Goal: Task Accomplishment & Management: Manage account settings

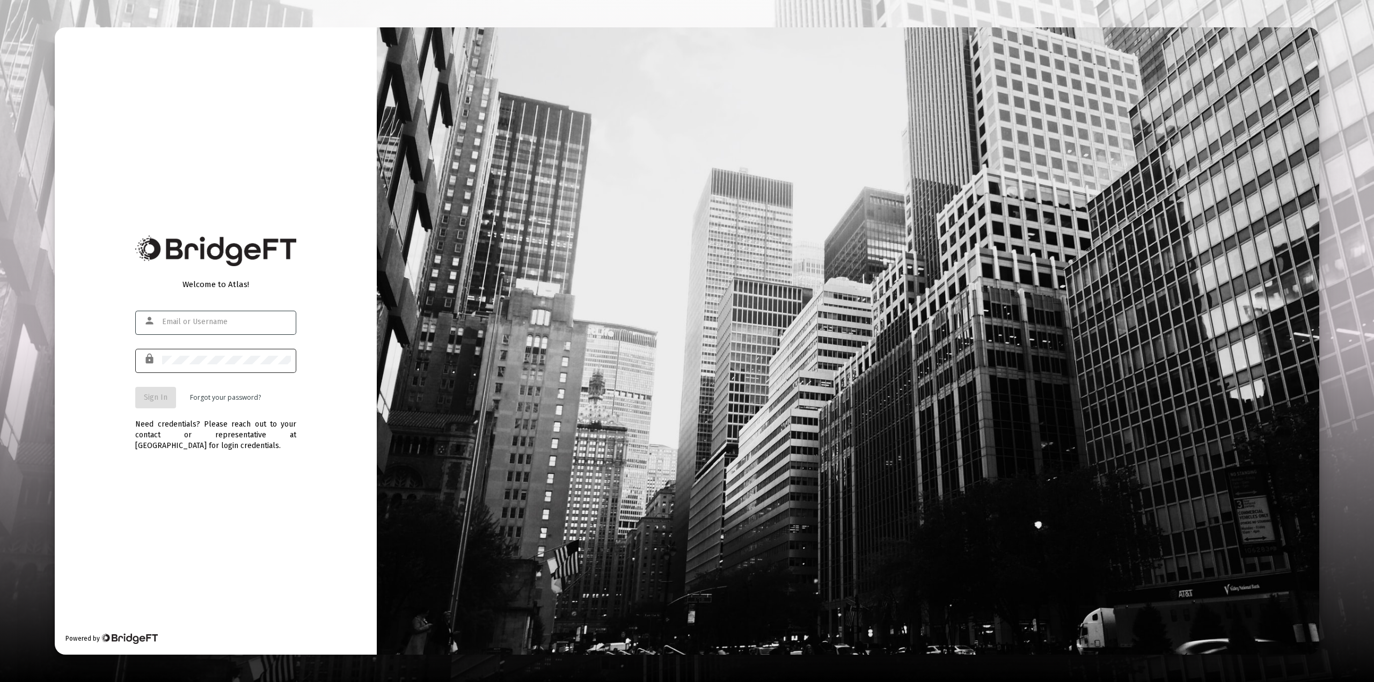
type input "[EMAIL_ADDRESS][DOMAIN_NAME]"
click at [154, 396] on span "Sign In" at bounding box center [156, 397] width 24 height 9
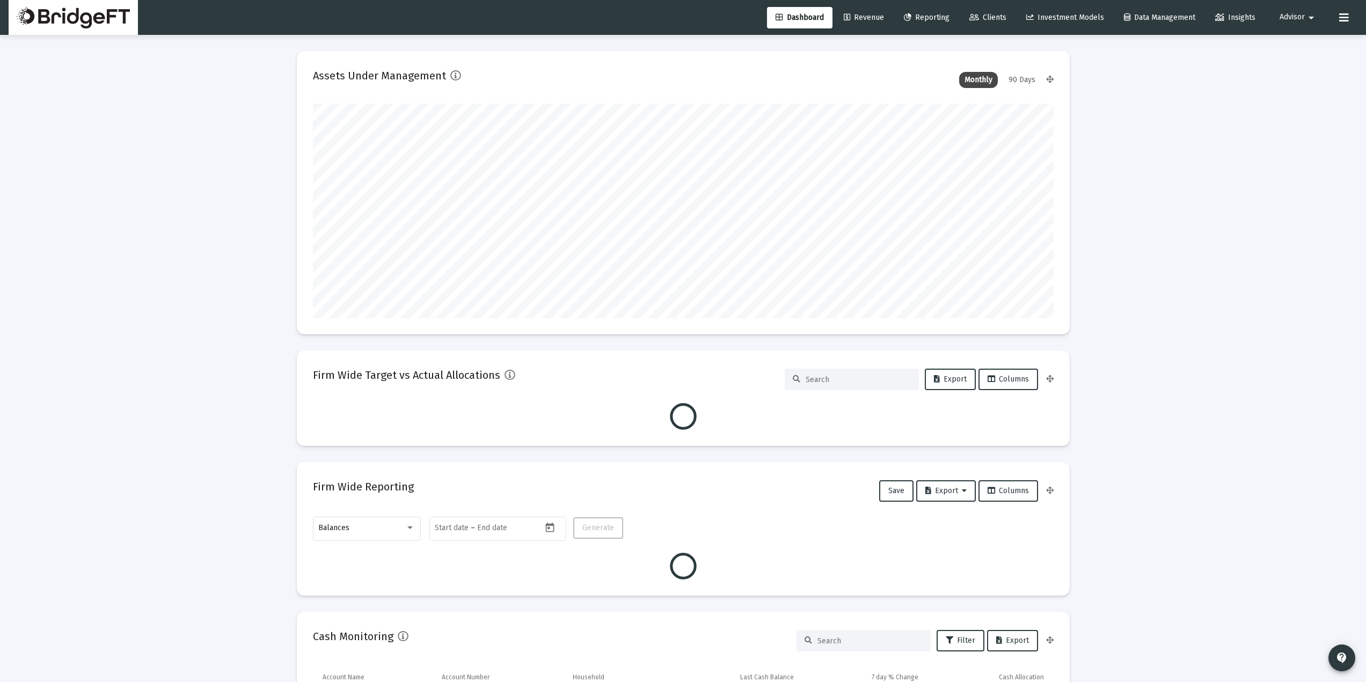
scroll to position [215, 741]
click at [1292, 18] on span "Advisor" at bounding box center [1292, 17] width 25 height 9
click at [1285, 46] on icon at bounding box center [1281, 46] width 10 height 10
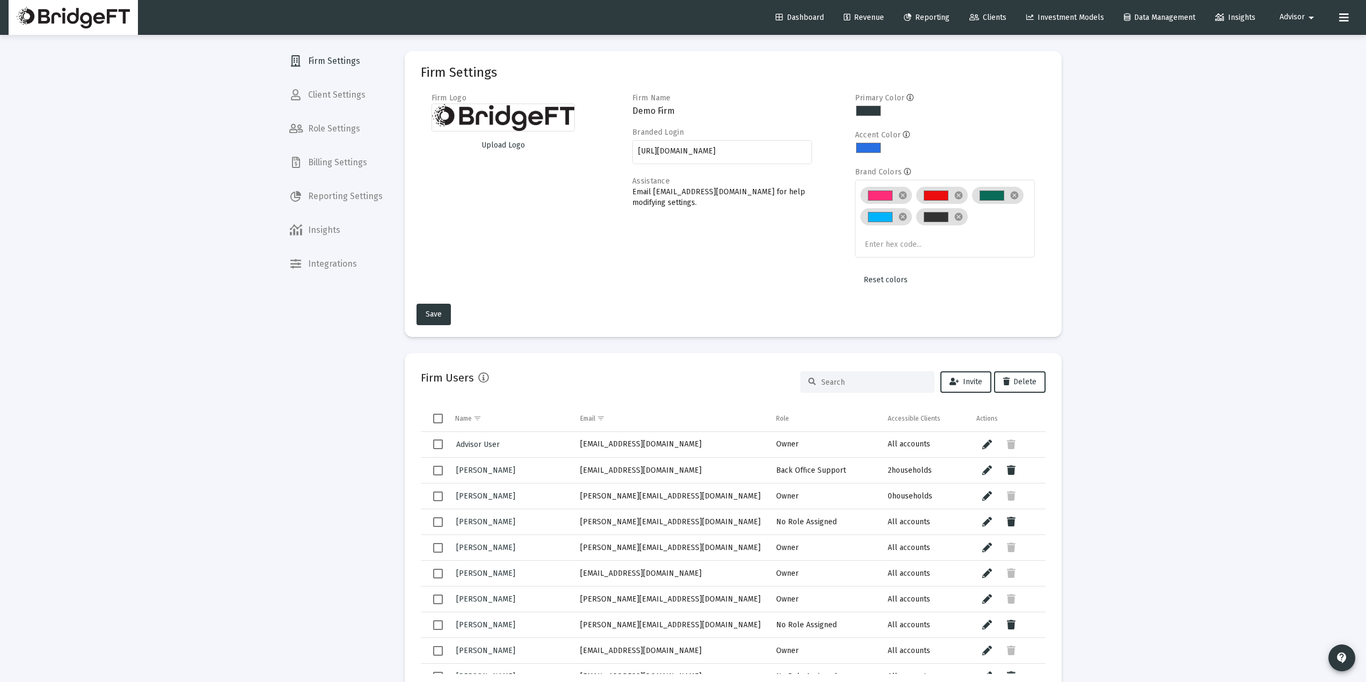
click at [347, 197] on span "Reporting Settings" at bounding box center [336, 197] width 111 height 26
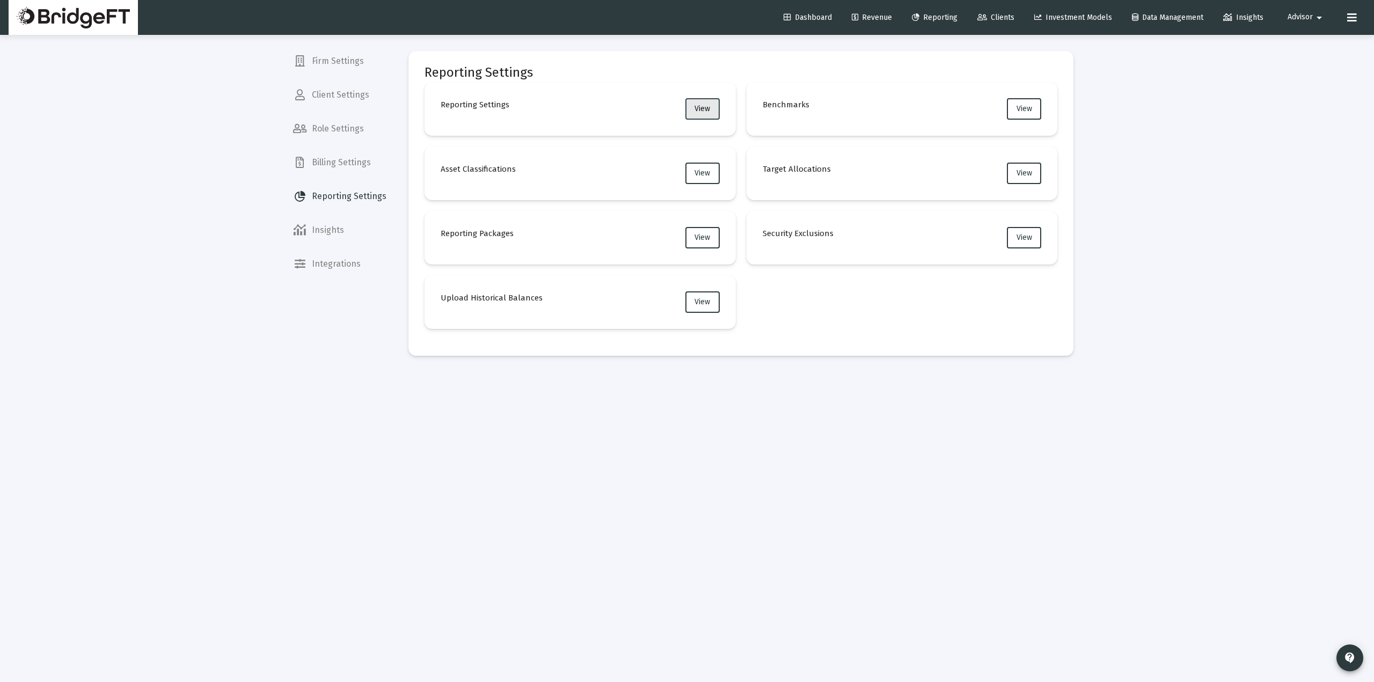
click at [707, 115] on button "View" at bounding box center [703, 108] width 34 height 21
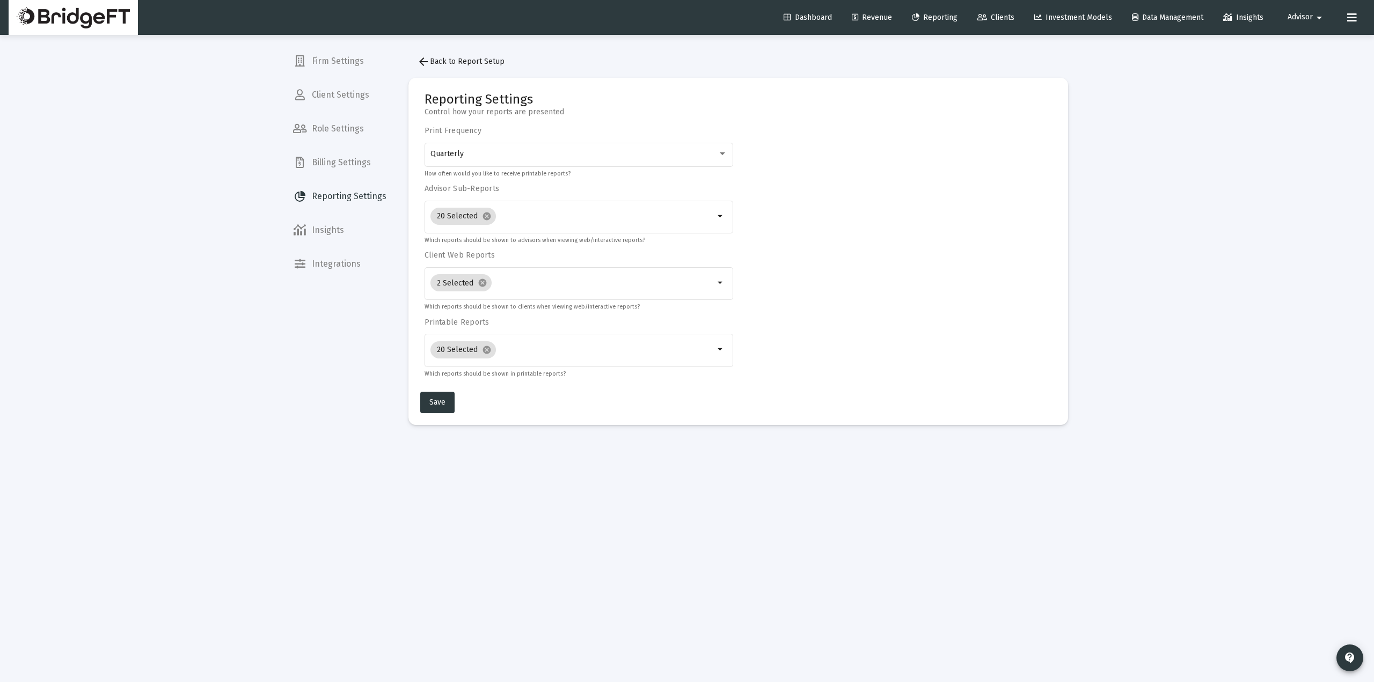
click at [429, 61] on mat-icon "arrow_back" at bounding box center [423, 61] width 13 height 13
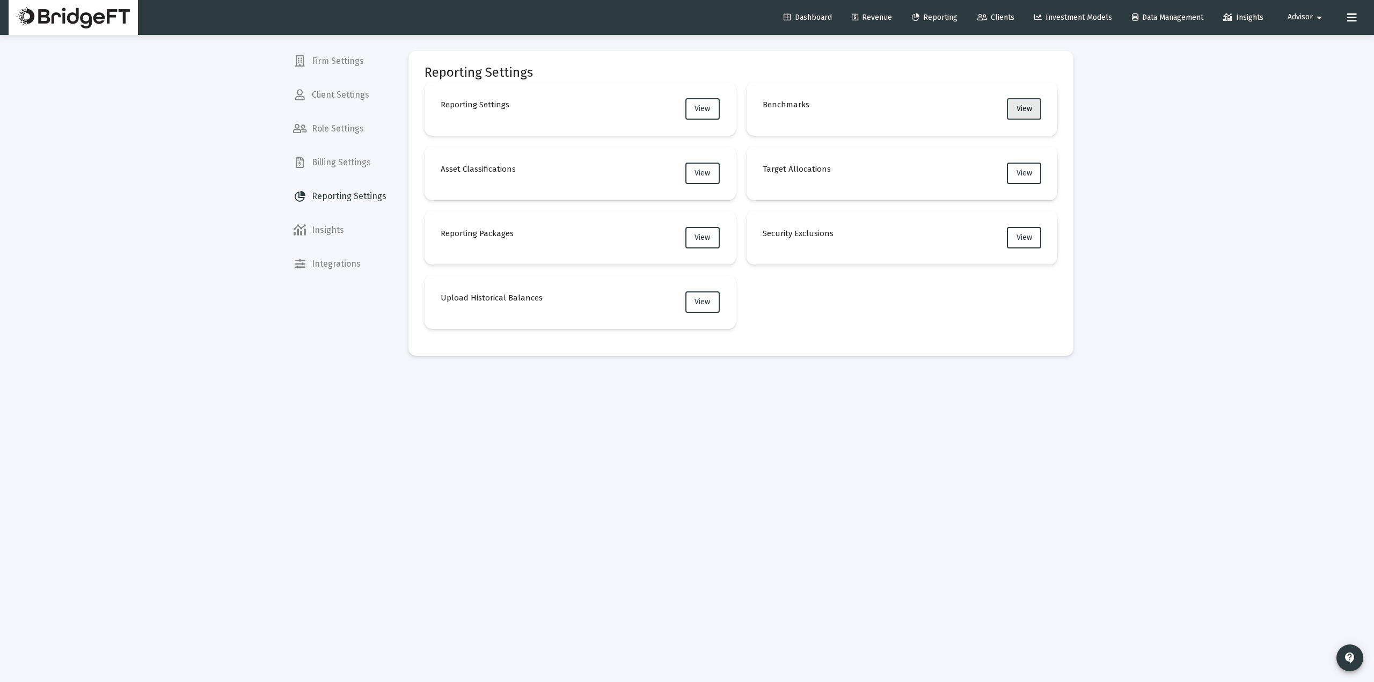
click at [1009, 107] on button "View" at bounding box center [1024, 108] width 34 height 21
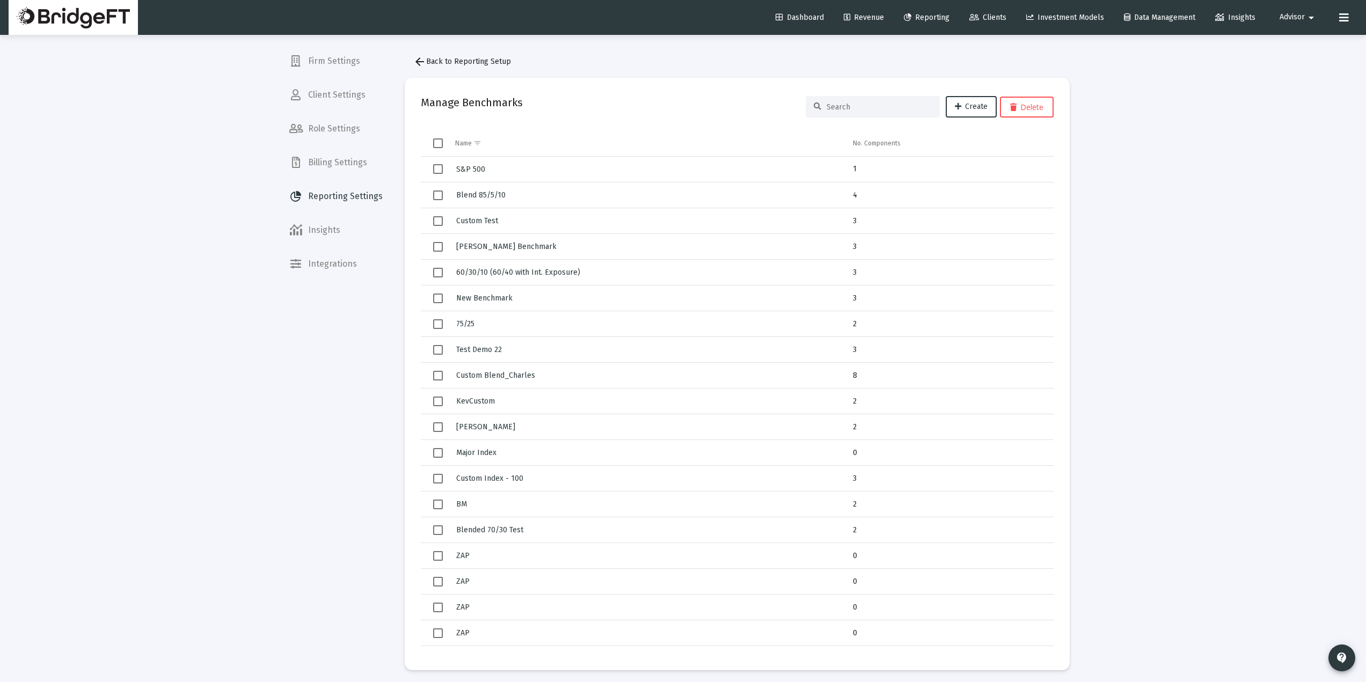
click at [461, 57] on span "arrow_back Back to Reporting Setup" at bounding box center [462, 61] width 98 height 9
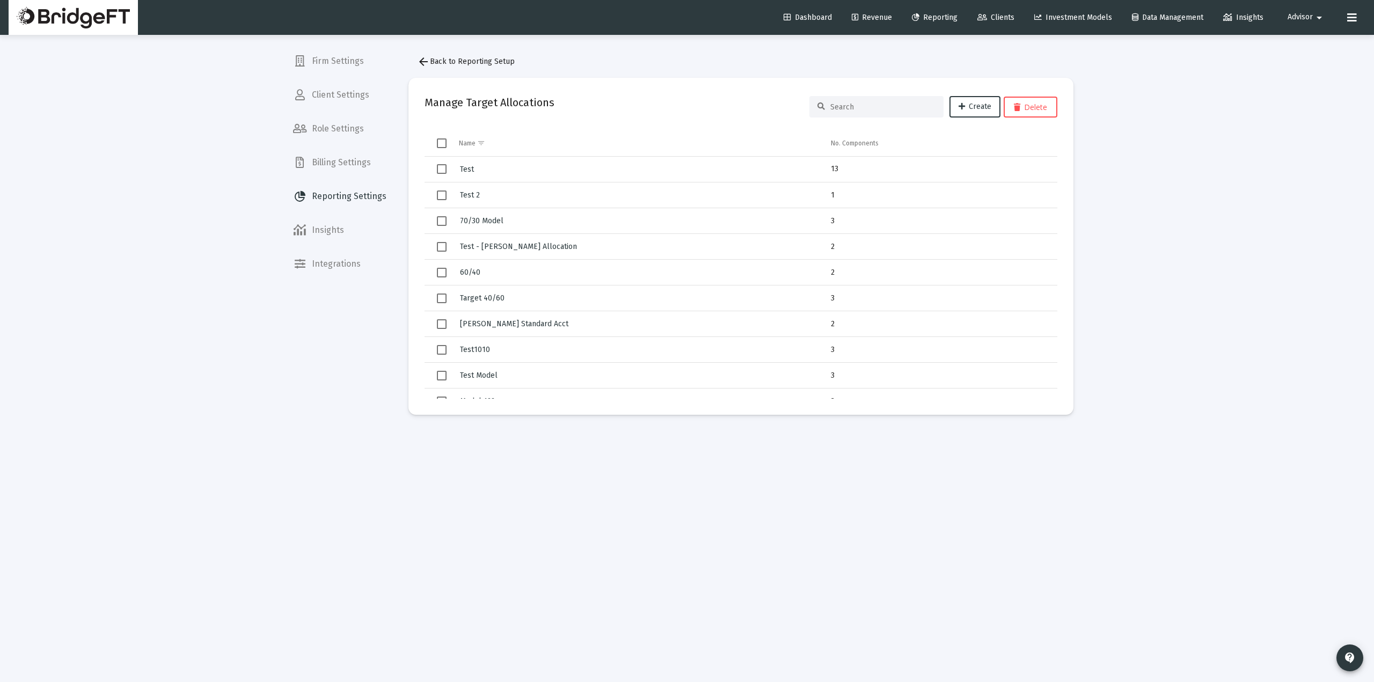
click at [454, 65] on span "arrow_back Back to Reporting Setup" at bounding box center [466, 61] width 98 height 9
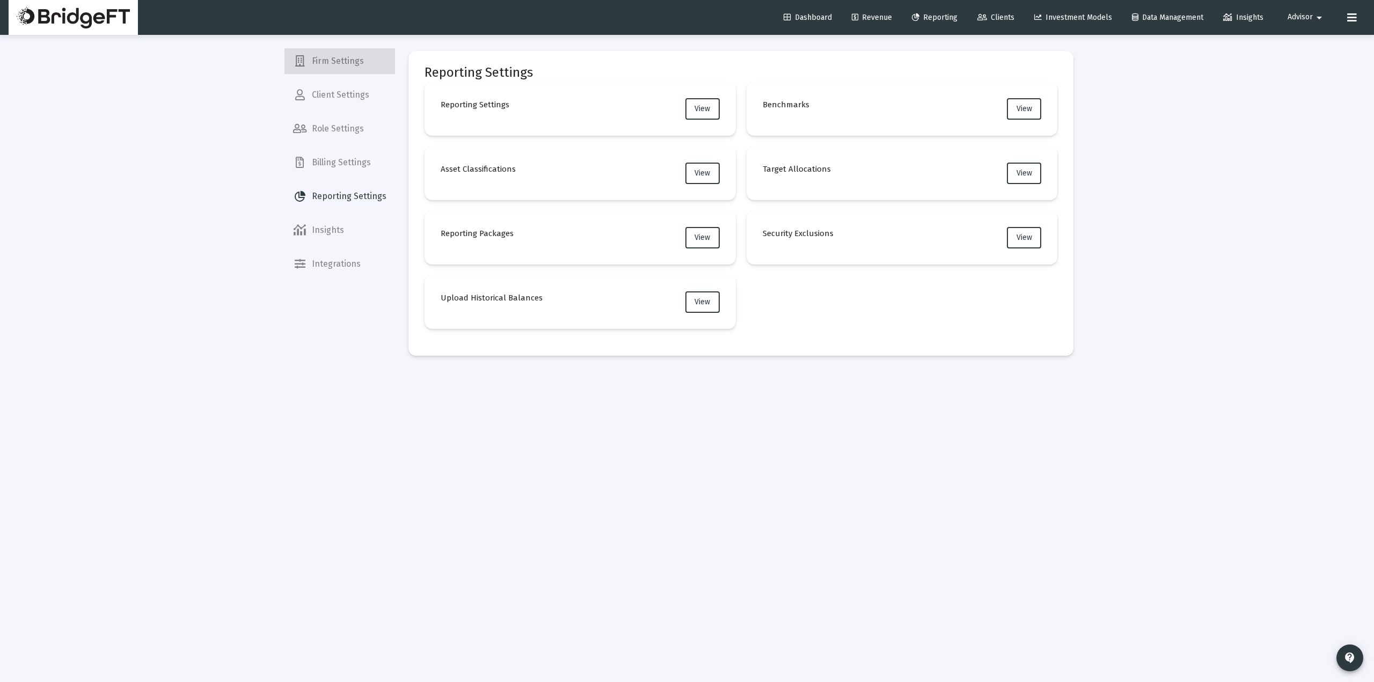
click at [350, 62] on span "Firm Settings" at bounding box center [340, 61] width 111 height 26
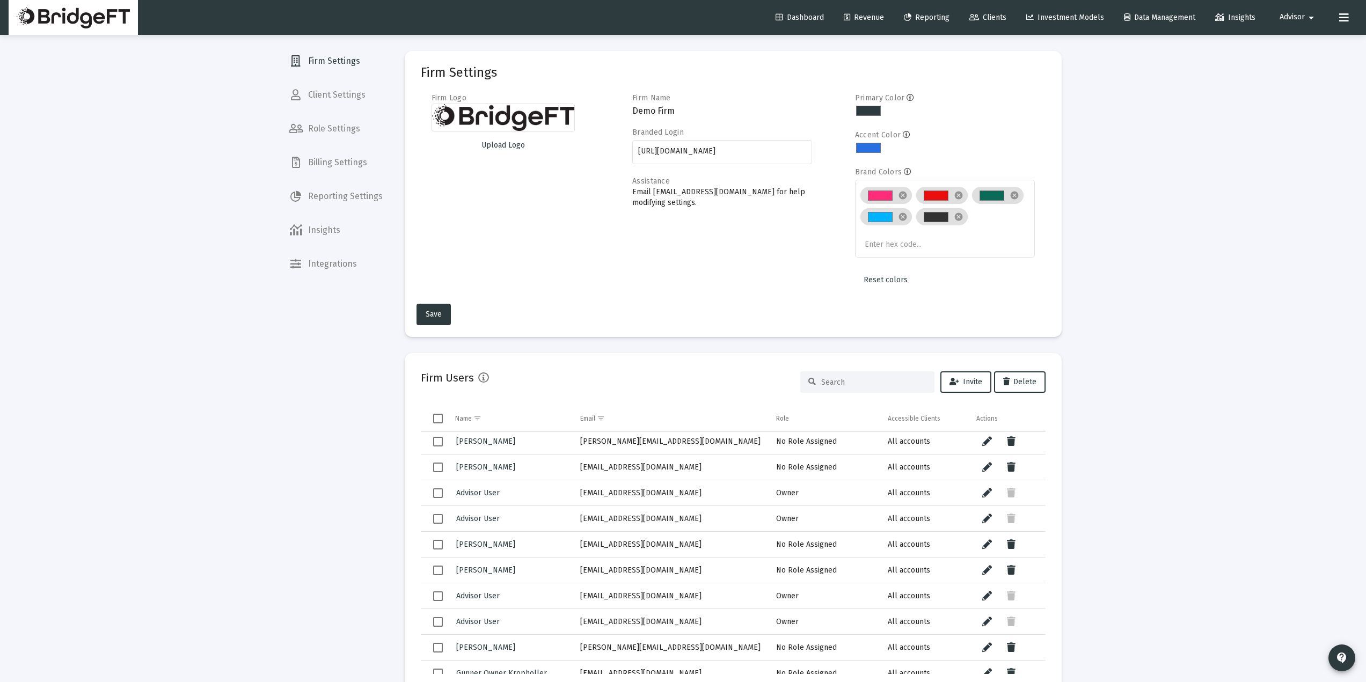
click at [928, 13] on span "Reporting" at bounding box center [927, 17] width 46 height 9
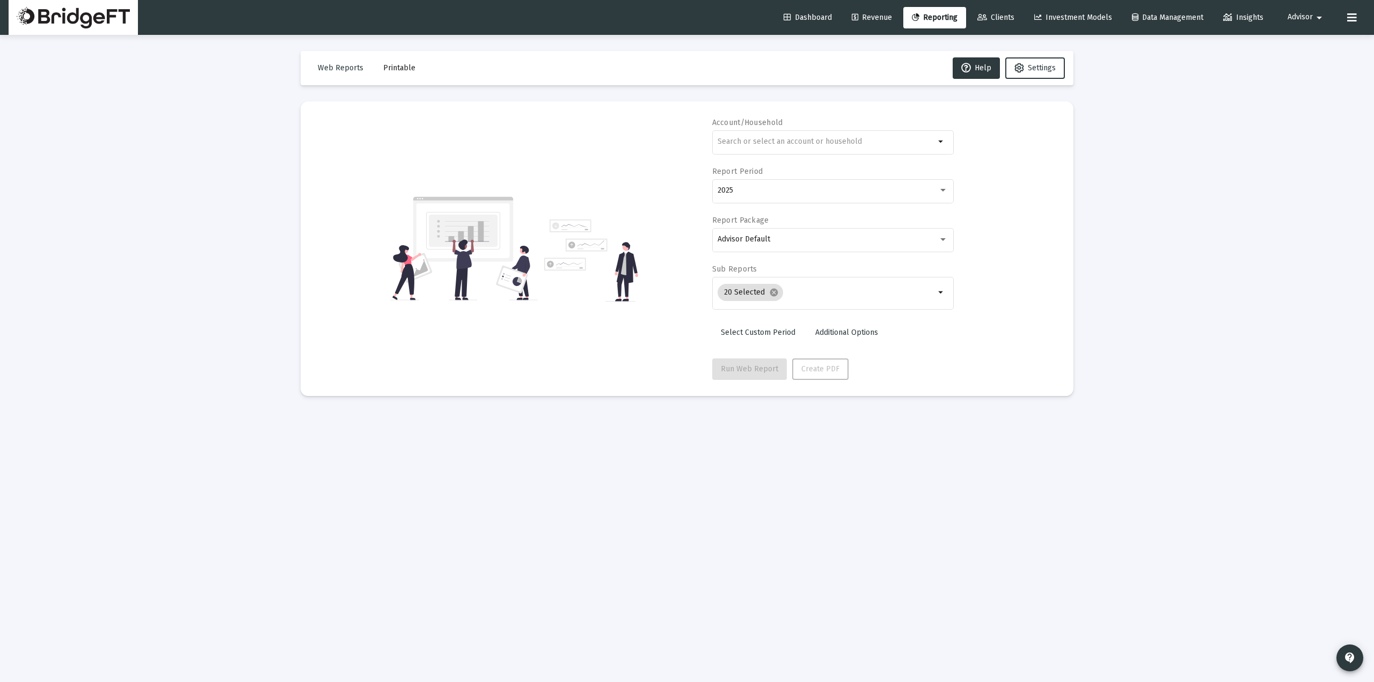
click at [841, 328] on span "Additional Options" at bounding box center [847, 332] width 63 height 9
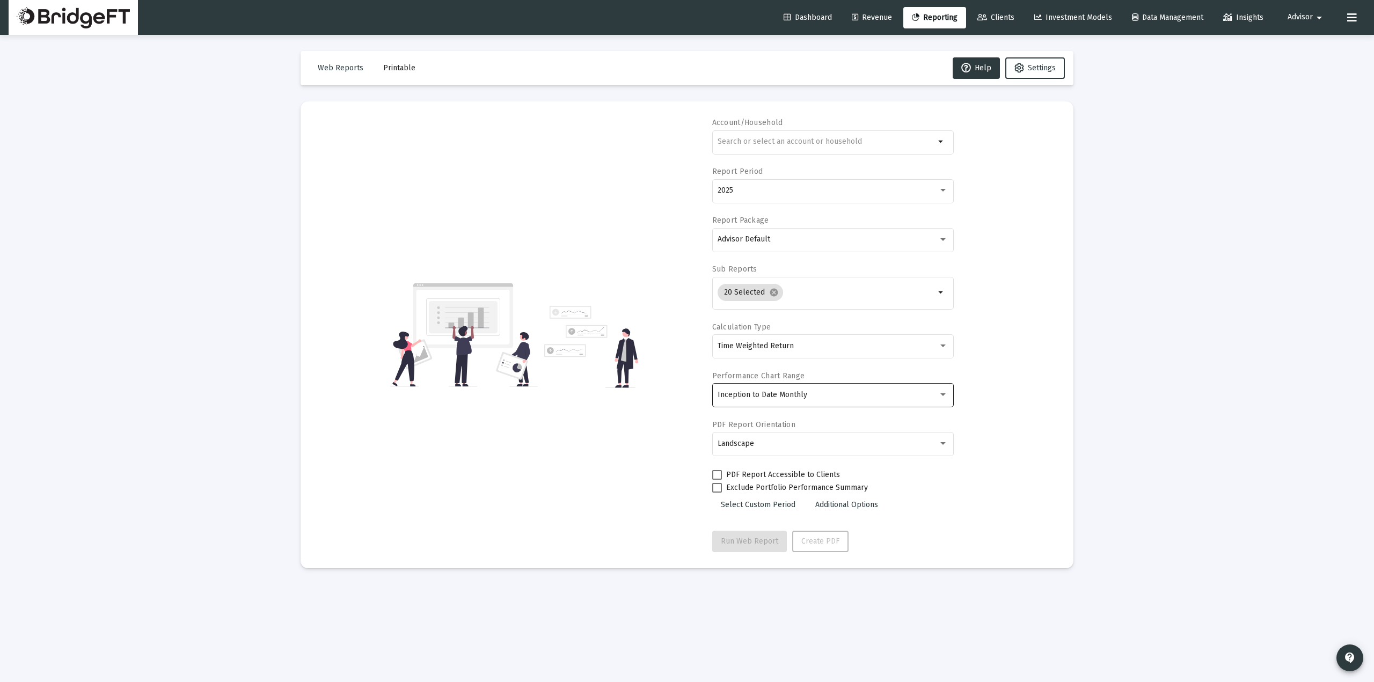
click at [806, 392] on div "Inception to Date Monthly" at bounding box center [828, 395] width 221 height 9
click at [820, 386] on span "Inception to Date Monthly" at bounding box center [833, 395] width 230 height 23
click at [770, 441] on div "Landscape" at bounding box center [828, 444] width 221 height 9
click at [770, 441] on span "Landscape" at bounding box center [833, 444] width 230 height 23
click at [1089, 174] on div "Web Reports Printable Help Settings Account/Household arrow_drop_down Report Pe…" at bounding box center [687, 310] width 805 height 550
